Goal: Task Accomplishment & Management: Manage account settings

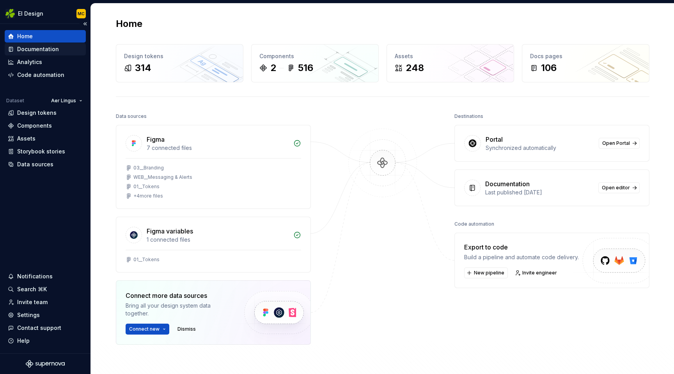
click at [42, 50] on div "Documentation" at bounding box center [38, 49] width 42 height 8
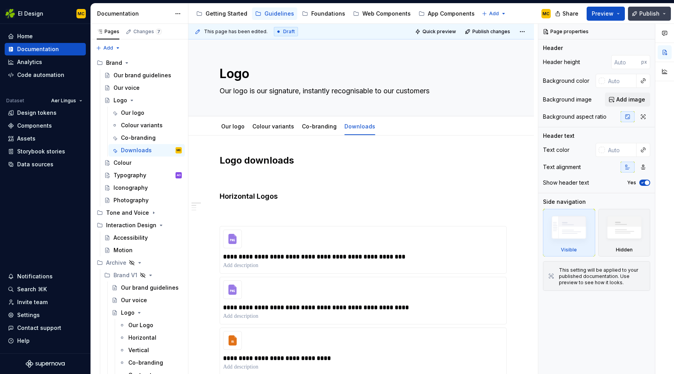
click at [644, 14] on span "Publish" at bounding box center [650, 14] width 20 height 8
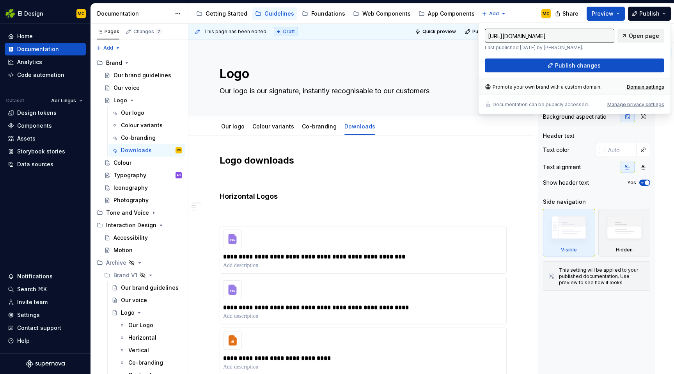
click at [648, 34] on span "Open page" at bounding box center [644, 36] width 30 height 8
click at [646, 14] on span "Publish" at bounding box center [650, 14] width 20 height 8
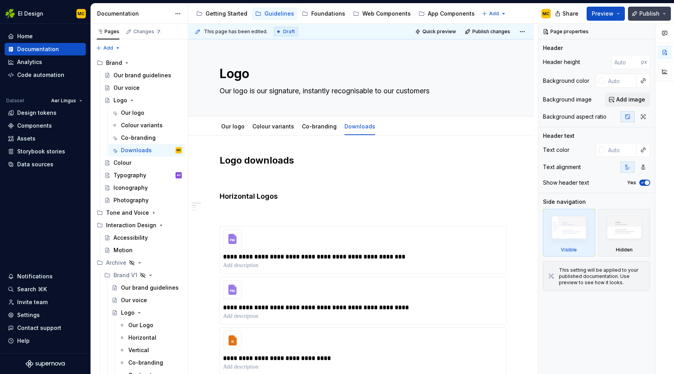
click at [646, 12] on span "Publish" at bounding box center [650, 14] width 20 height 8
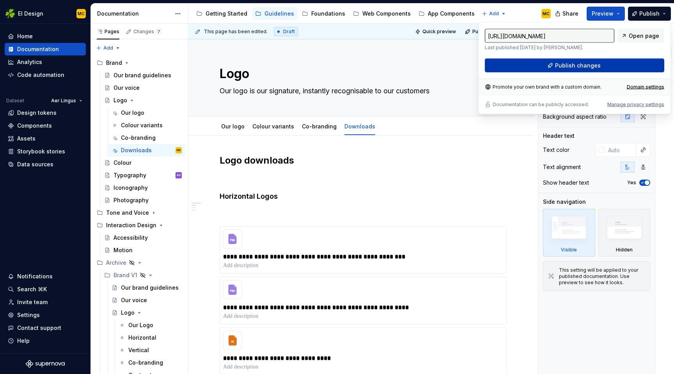
click at [602, 65] on button "Publish changes" at bounding box center [575, 66] width 180 height 14
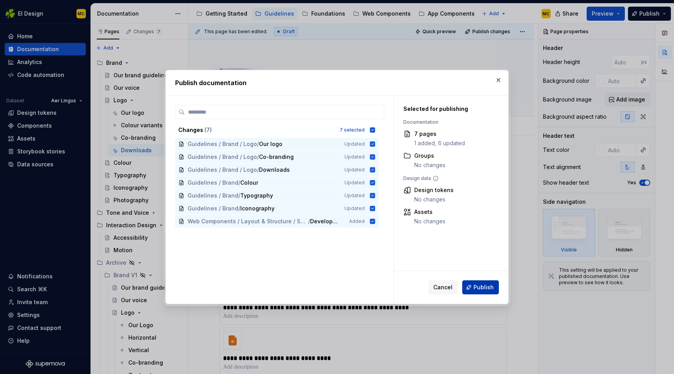
click at [482, 286] on span "Publish" at bounding box center [484, 287] width 20 height 8
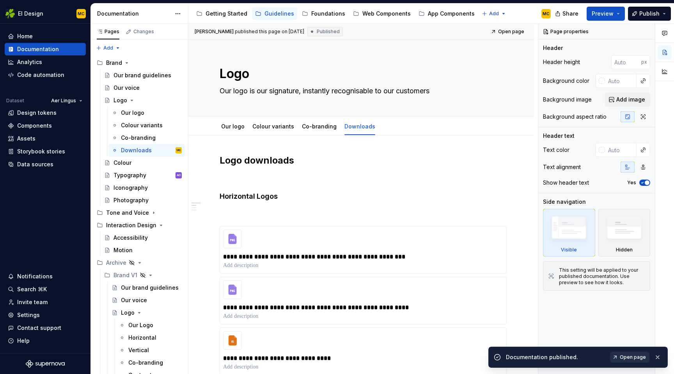
click at [630, 354] on span "Open page" at bounding box center [633, 357] width 26 height 6
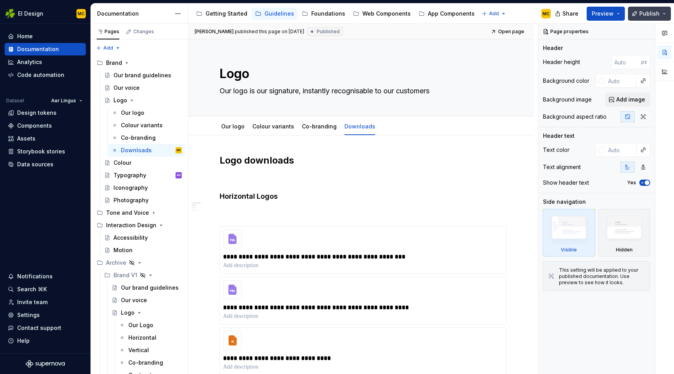
click at [665, 16] on button "Publish" at bounding box center [649, 14] width 43 height 14
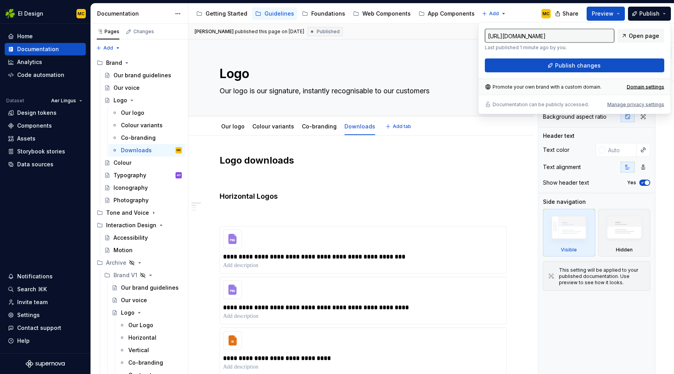
type textarea "*"
click at [657, 87] on div "Domain settings" at bounding box center [645, 87] width 37 height 6
type input "[URL][DOMAIN_NAME]"
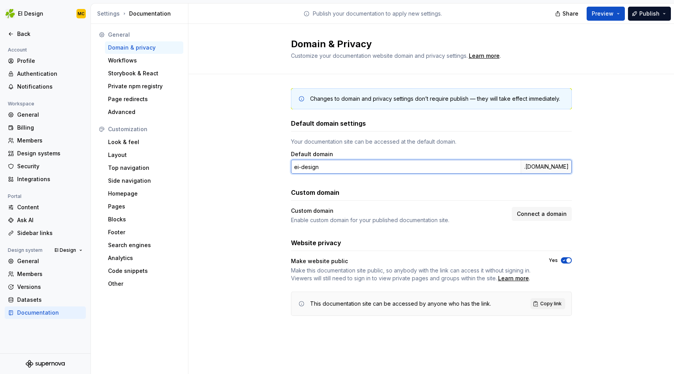
drag, startPoint x: 330, startPoint y: 167, endPoint x: 281, endPoint y: 167, distance: 48.8
click at [281, 167] on div "Changes to domain and privacy settings don’t require publish — they will take e…" at bounding box center [431, 209] width 486 height 271
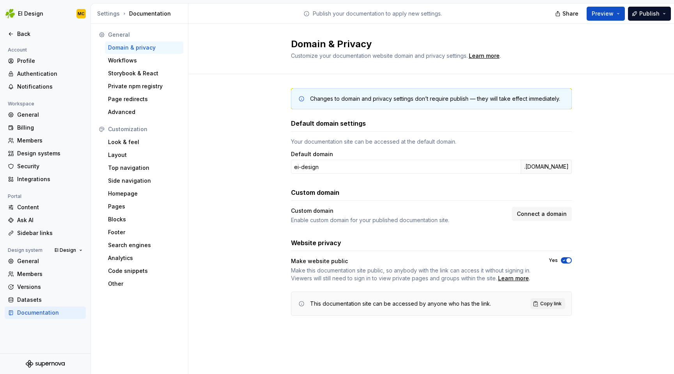
click at [619, 160] on div "Changes to domain and privacy settings don’t require publish — they will take e…" at bounding box center [431, 209] width 486 height 271
